Goal: Task Accomplishment & Management: Use online tool/utility

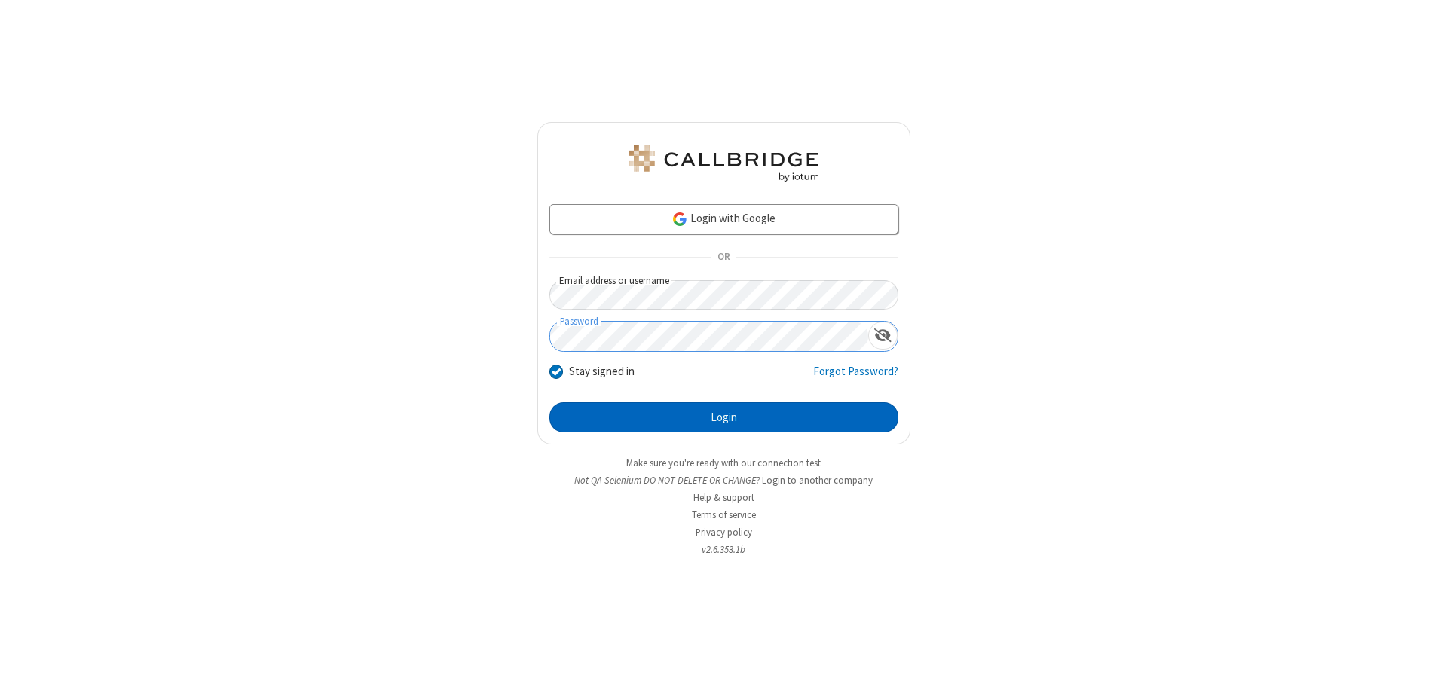
click at [724, 418] on button "Login" at bounding box center [723, 417] width 349 height 30
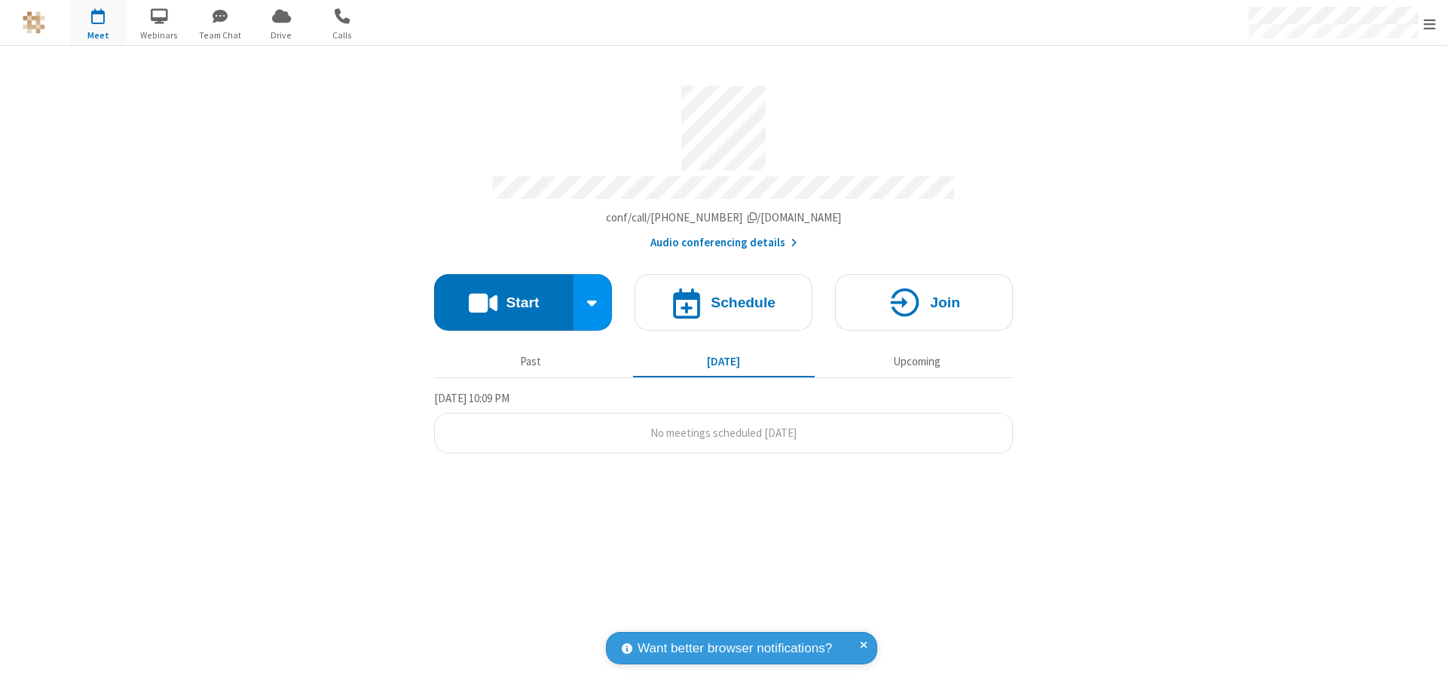
click at [503, 295] on button "Start" at bounding box center [503, 302] width 139 height 57
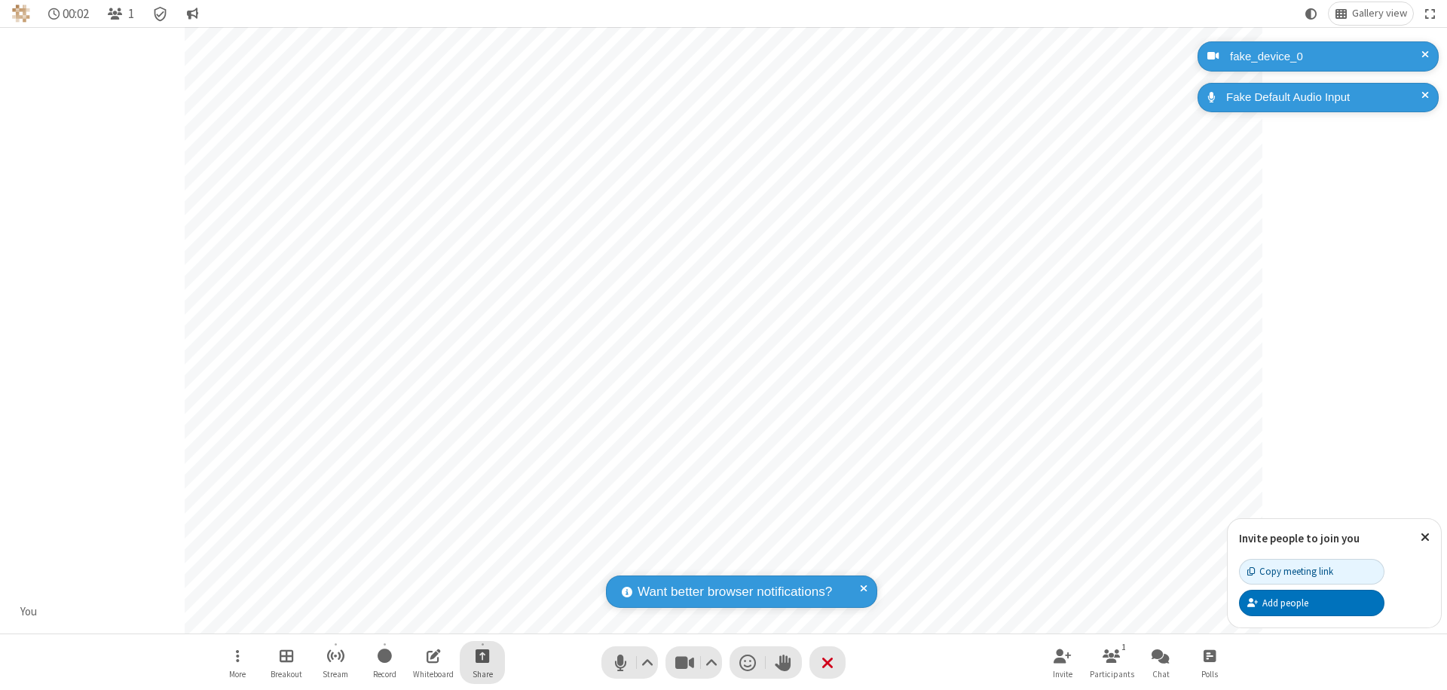
click at [482, 656] on span "Start sharing" at bounding box center [483, 656] width 14 height 19
click at [482, 564] on span "Share additional camera" at bounding box center [492, 567] width 112 height 13
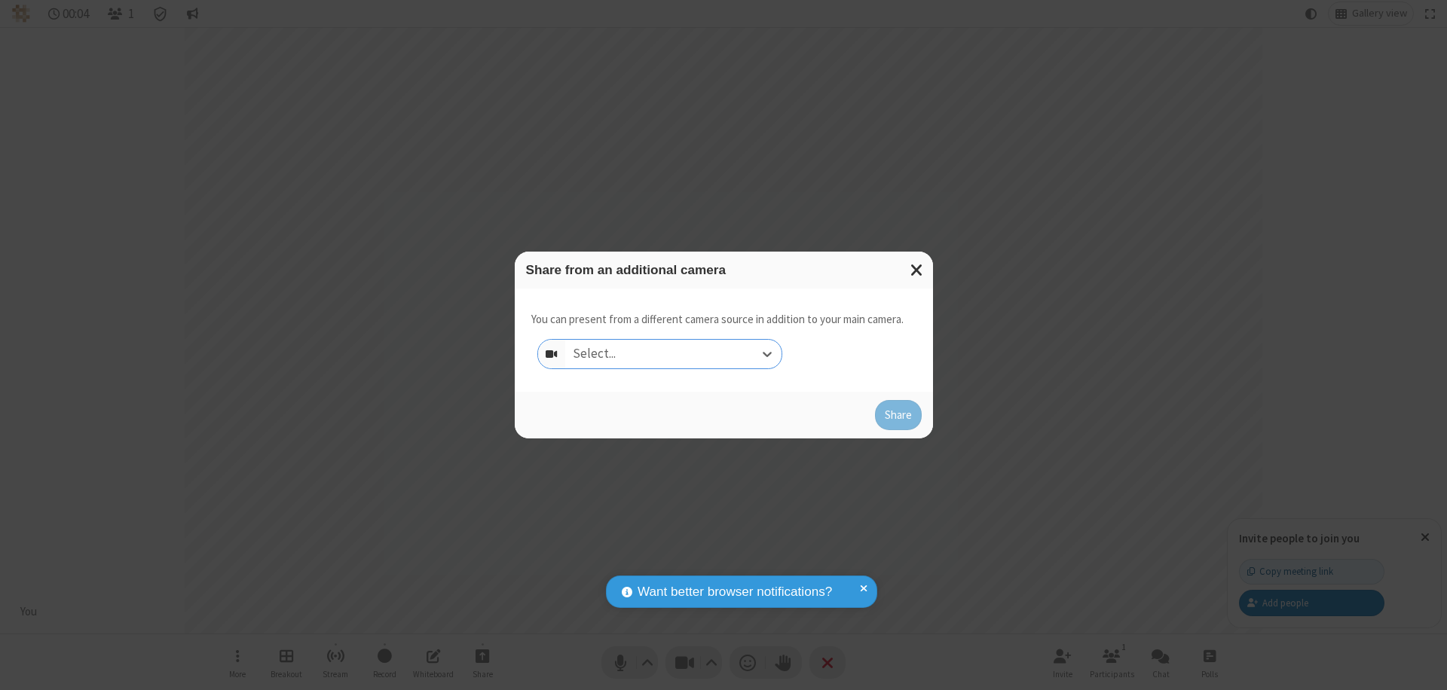
click at [673, 354] on div "Select..." at bounding box center [673, 354] width 216 height 29
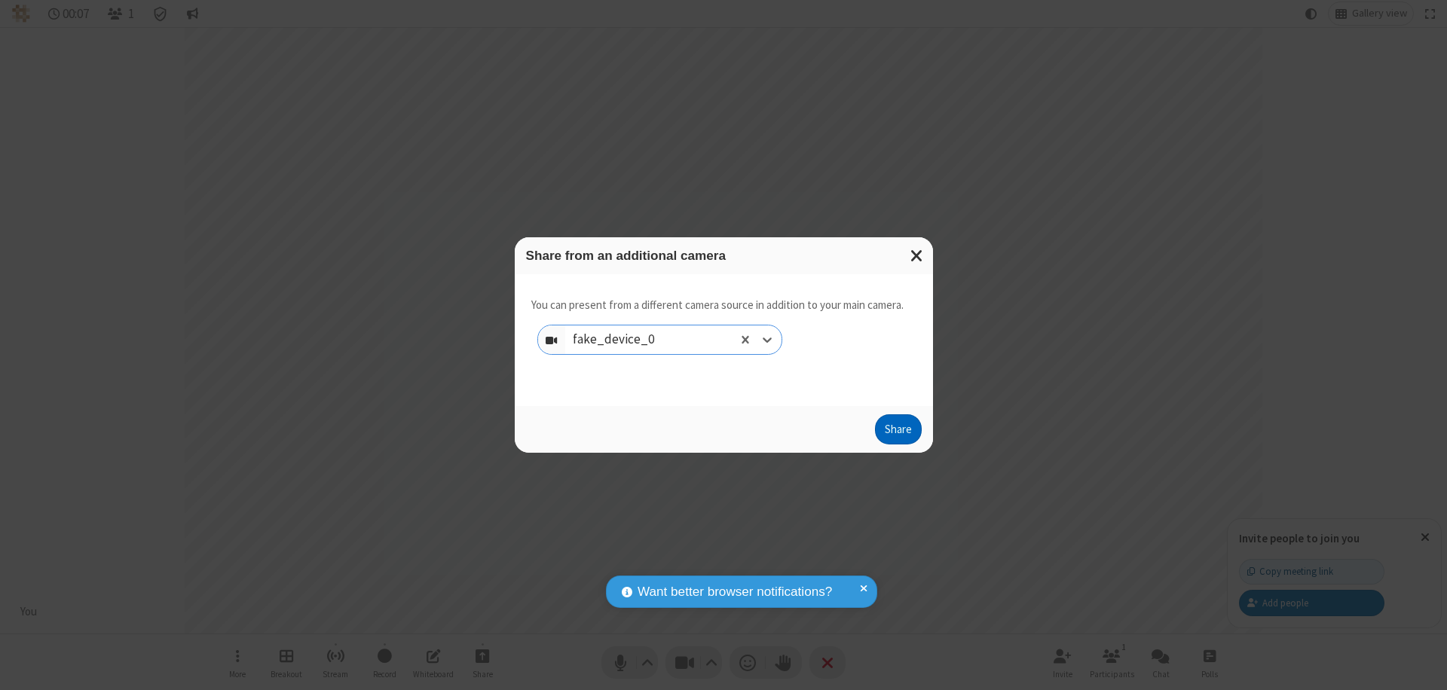
click at [898, 433] on button "Share" at bounding box center [898, 430] width 47 height 30
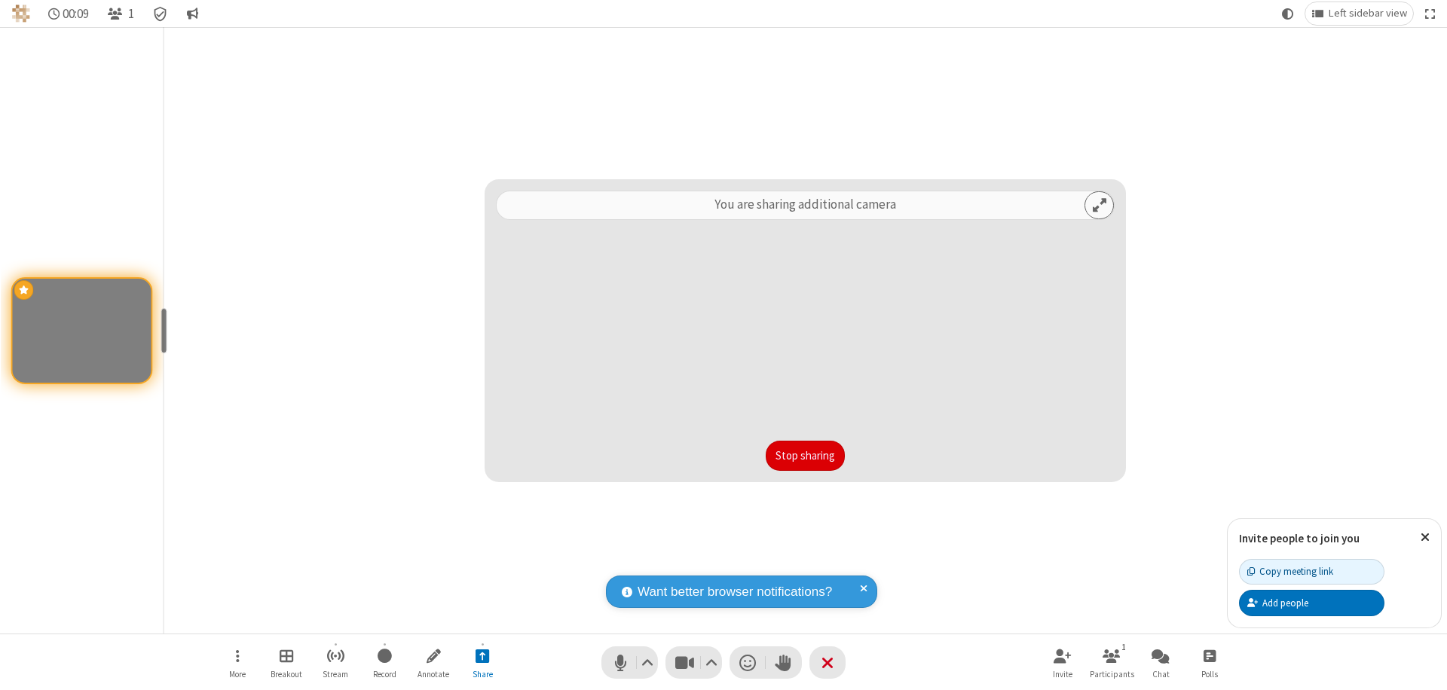
click at [805, 456] on button "Stop sharing" at bounding box center [805, 456] width 79 height 30
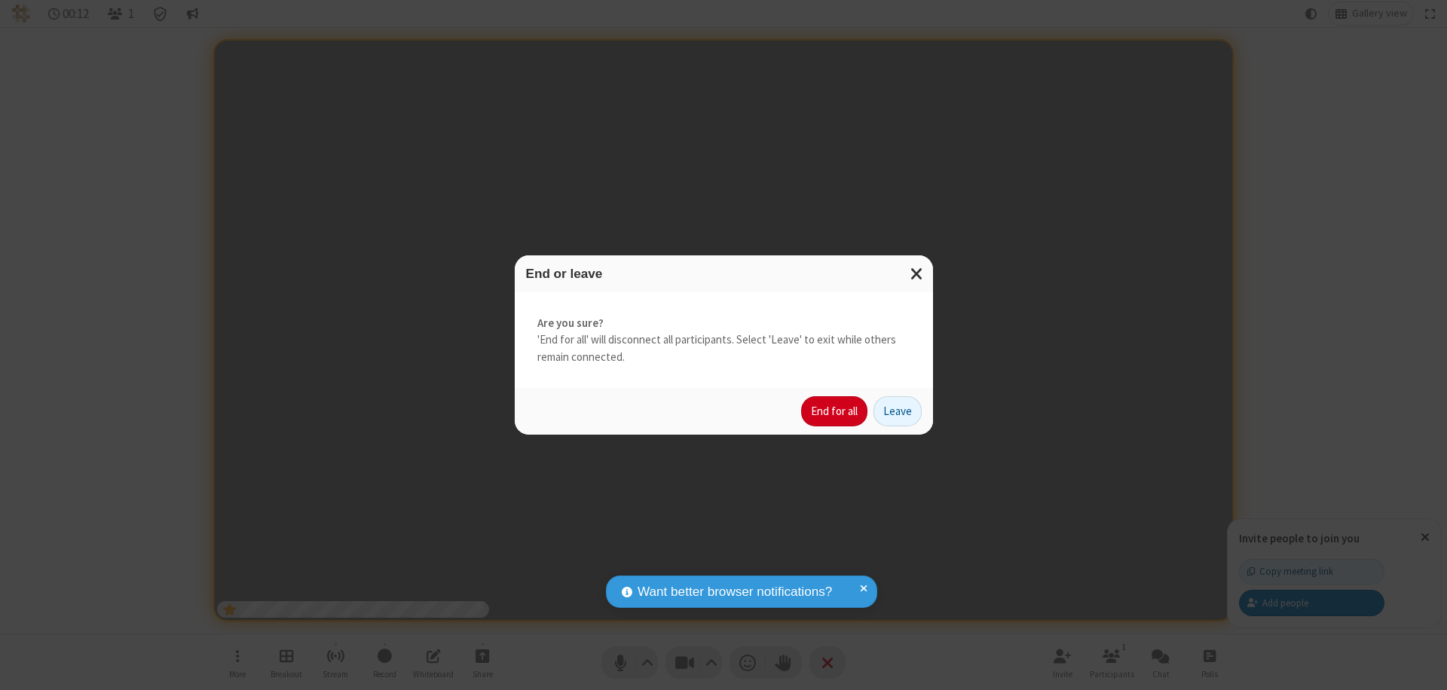
click at [835, 412] on button "End for all" at bounding box center [834, 411] width 66 height 30
